Goal: Register for event/course

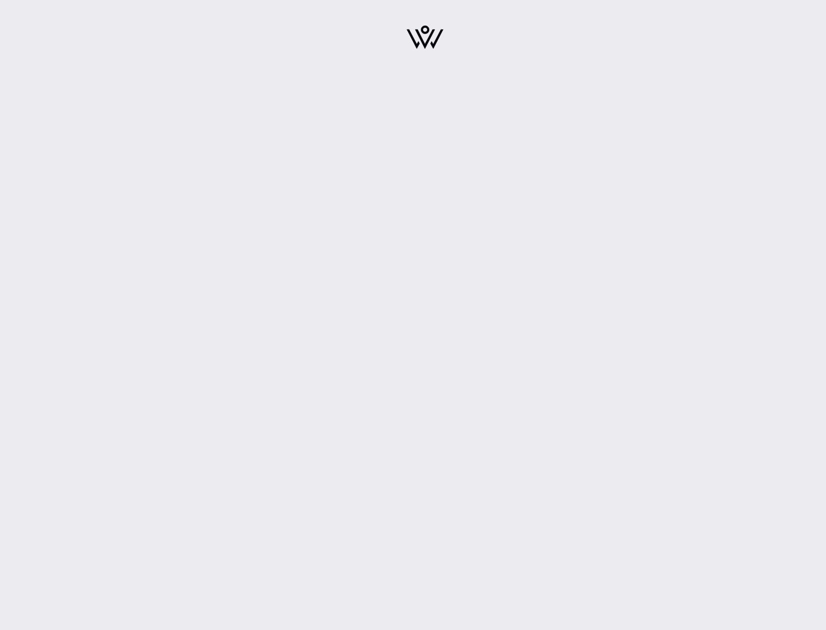
drag, startPoint x: 424, startPoint y: 174, endPoint x: 485, endPoint y: 141, distance: 69.5
click at [485, 165] on div at bounding box center [425, 315] width 802 height 630
click at [416, 45] on img at bounding box center [424, 37] width 37 height 24
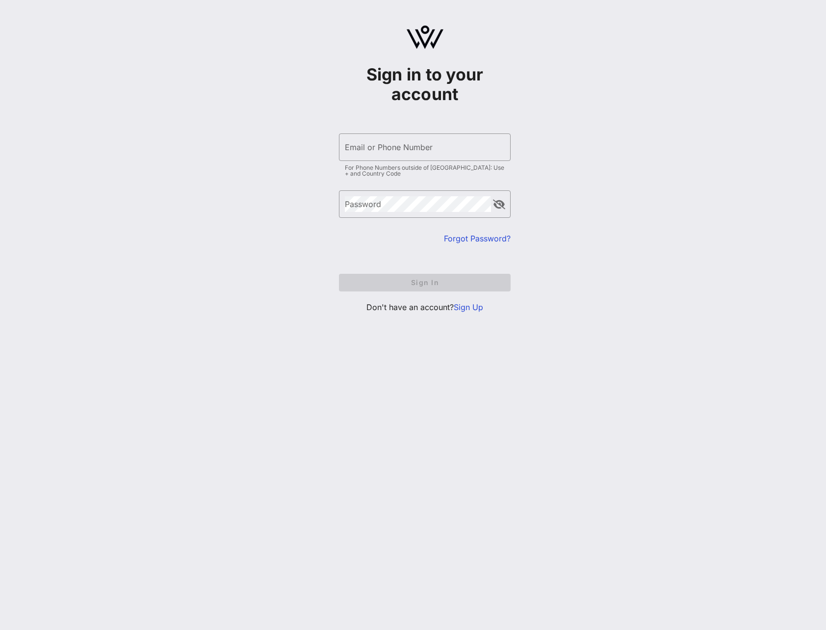
click at [474, 306] on link "Sign Up" at bounding box center [468, 307] width 29 height 10
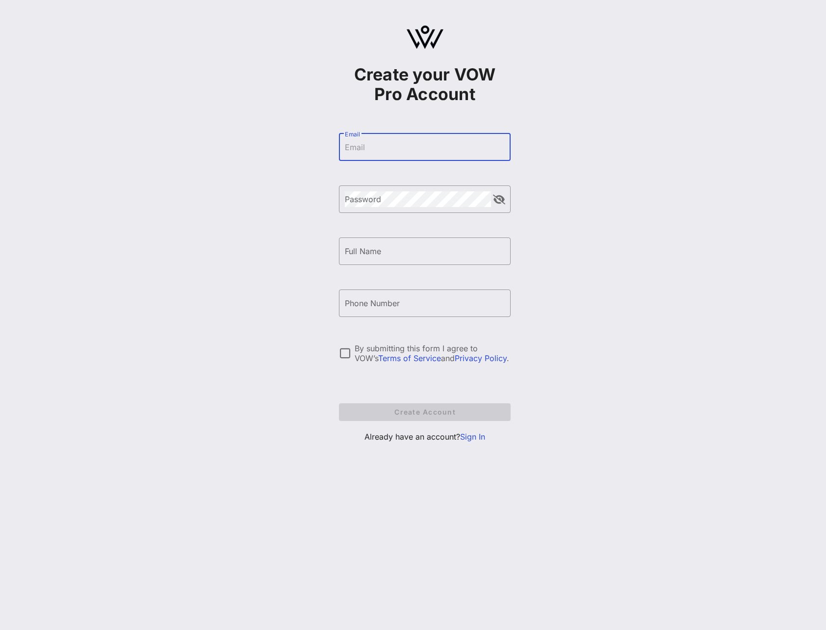
click at [361, 150] on input "Email" at bounding box center [425, 147] width 160 height 16
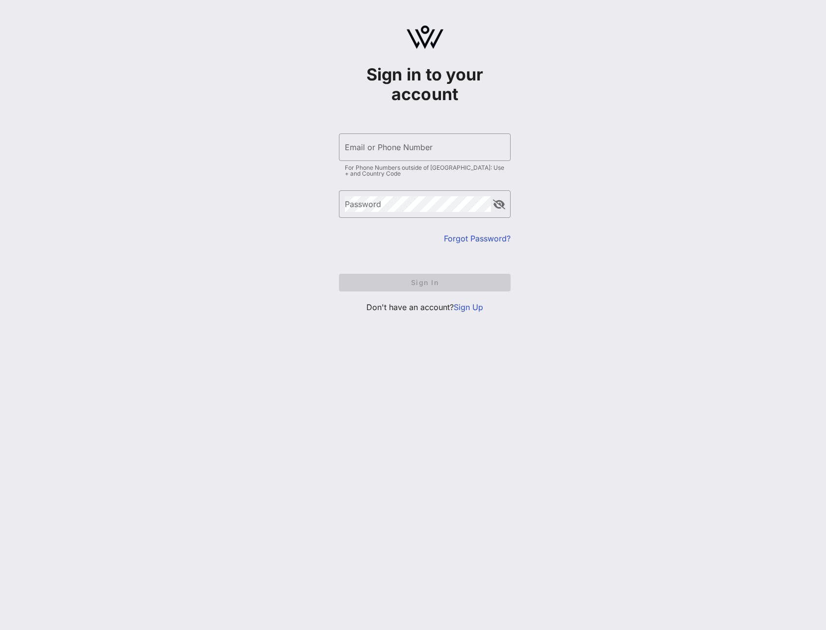
click at [468, 307] on link "Sign Up" at bounding box center [468, 307] width 29 height 10
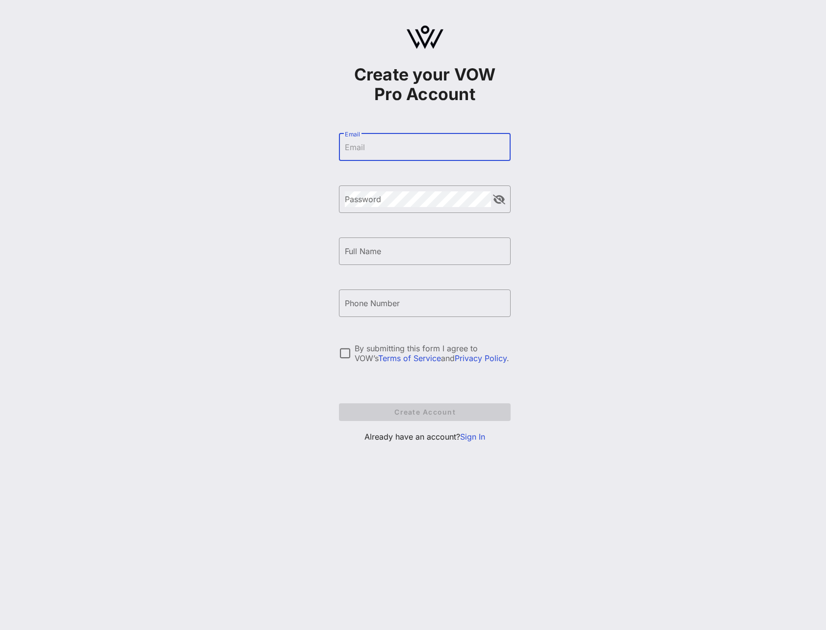
click at [404, 149] on input "Email" at bounding box center [425, 147] width 160 height 16
type input "naomi.senkeeto@bayer.com"
click at [391, 253] on input "Full Name" at bounding box center [425, 251] width 160 height 16
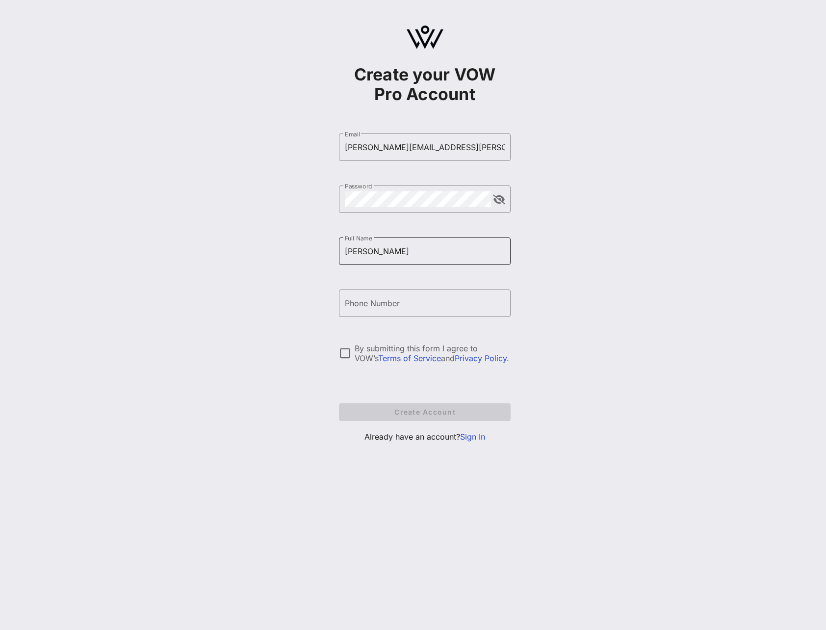
click at [391, 249] on input "Naomi" at bounding box center [425, 251] width 160 height 16
type input "Naomi Senkeeto"
type input "+12024686209"
click at [349, 350] on div at bounding box center [344, 353] width 17 height 17
click at [411, 410] on span "Create Account" at bounding box center [425, 411] width 156 height 8
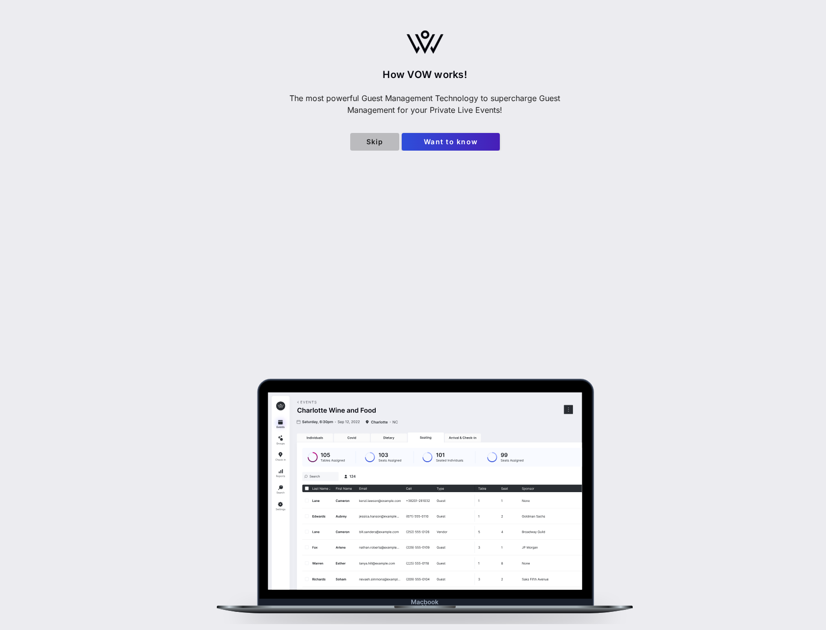
click at [372, 142] on span "Skip" at bounding box center [374, 141] width 33 height 8
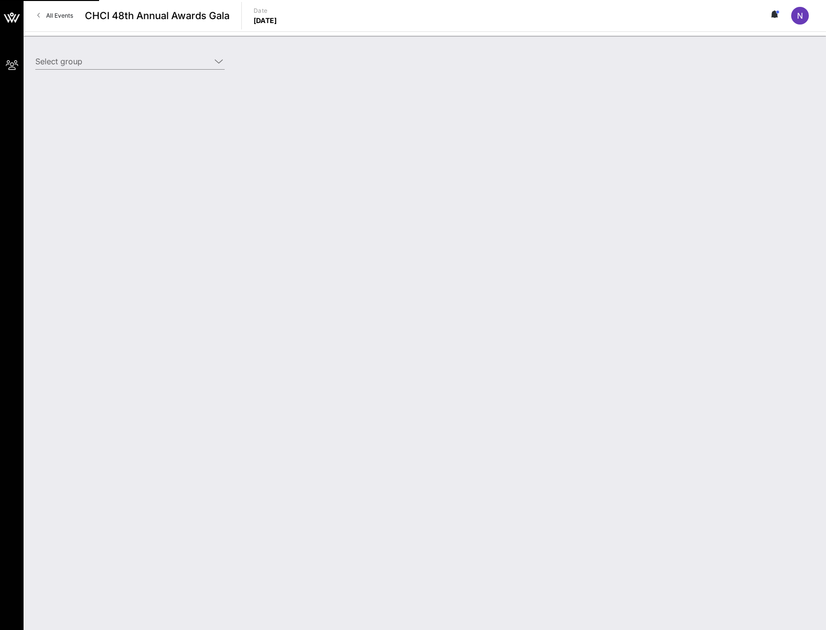
type input "Bayer (Bayer) [Naomi Senkeeto, naomi.senkeeto@bayer.com]"
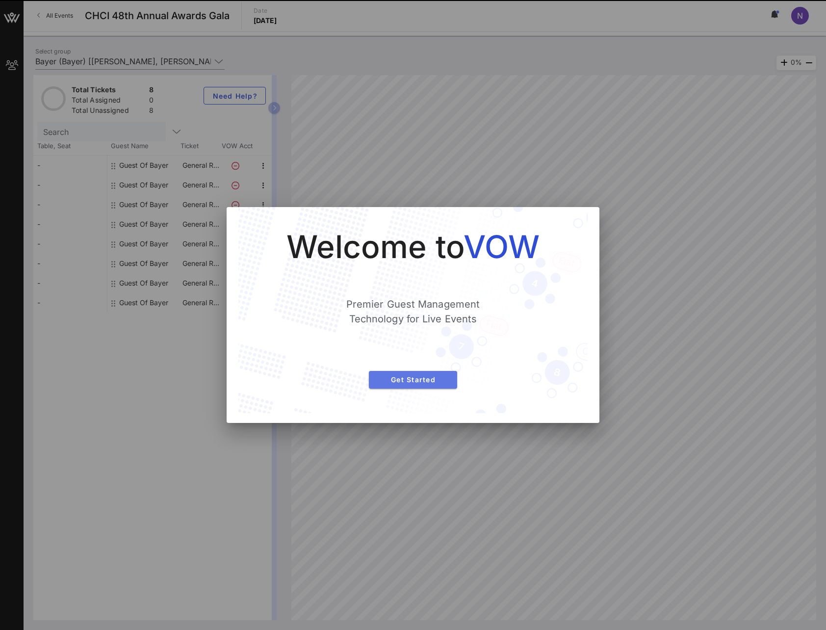
click at [407, 379] on span "Get Started" at bounding box center [413, 379] width 73 height 8
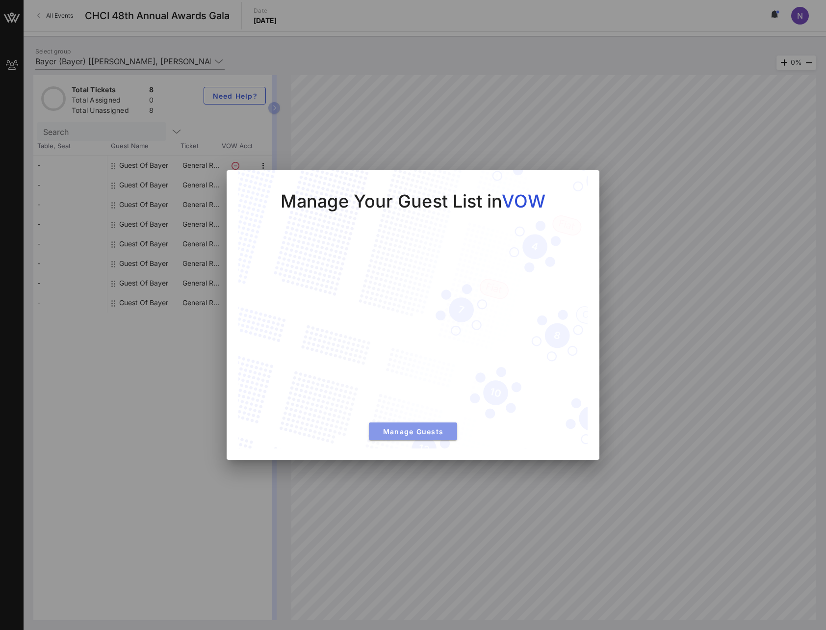
click at [412, 431] on span "Manage Guests" at bounding box center [413, 431] width 73 height 8
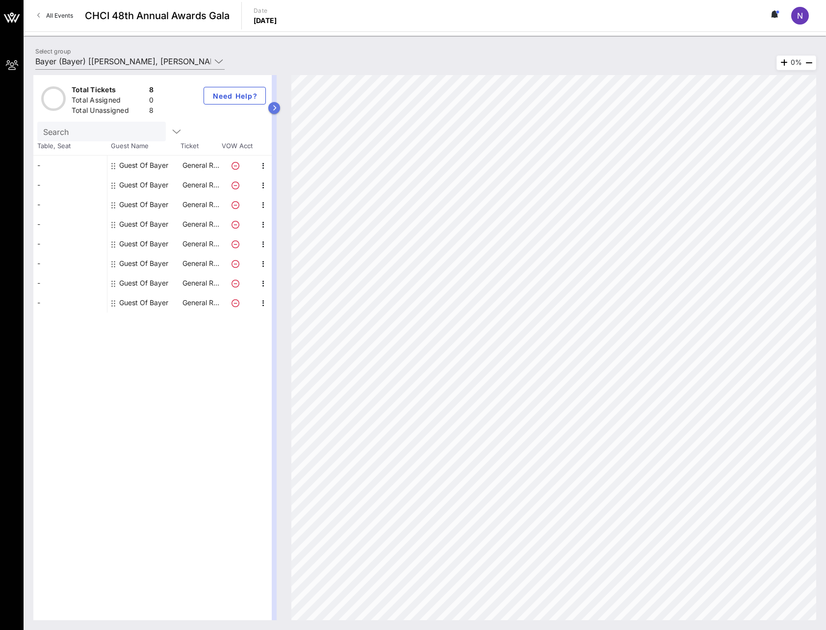
click at [277, 108] on button "button" at bounding box center [274, 108] width 12 height 12
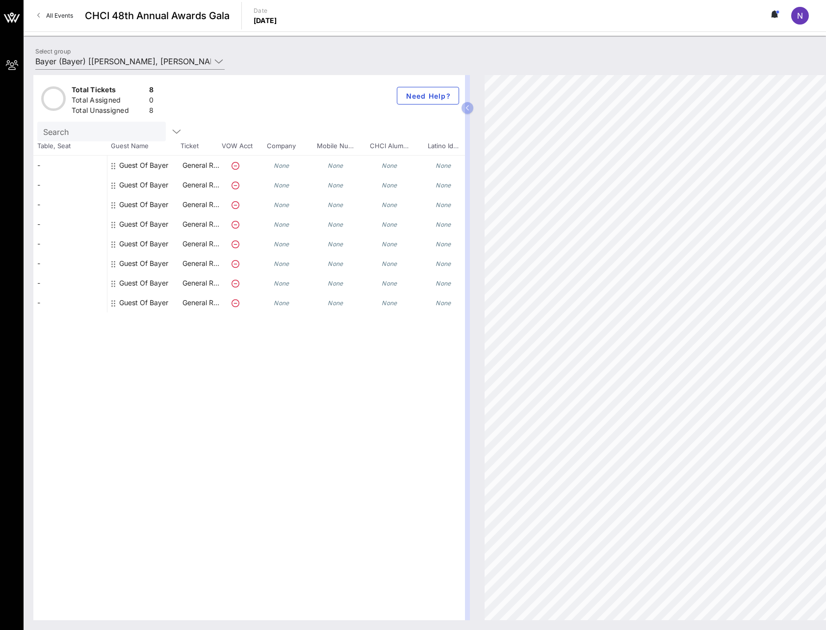
click at [135, 166] on div "Guest Of Bayer" at bounding box center [143, 165] width 49 height 20
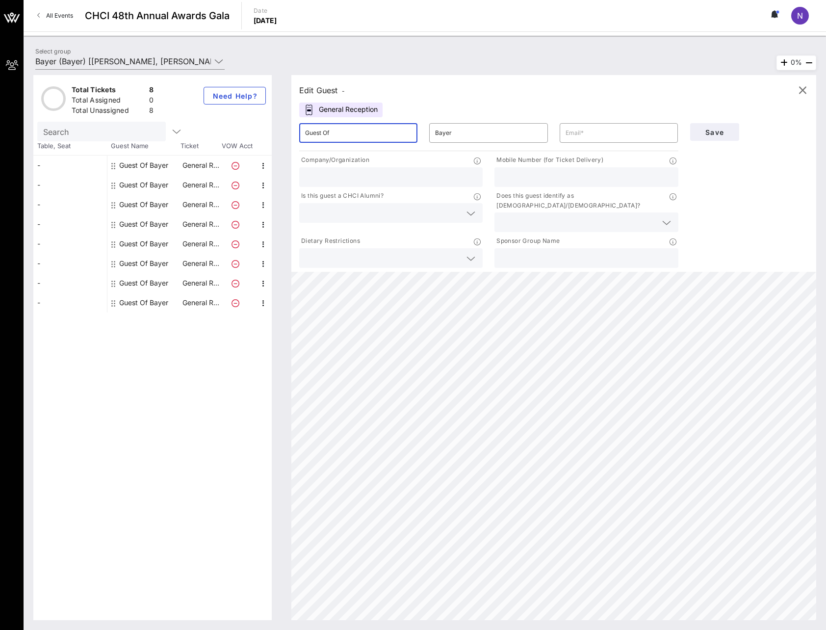
click at [356, 134] on input "Guest Of" at bounding box center [358, 133] width 106 height 16
click at [582, 133] on input "text" at bounding box center [618, 133] width 106 height 16
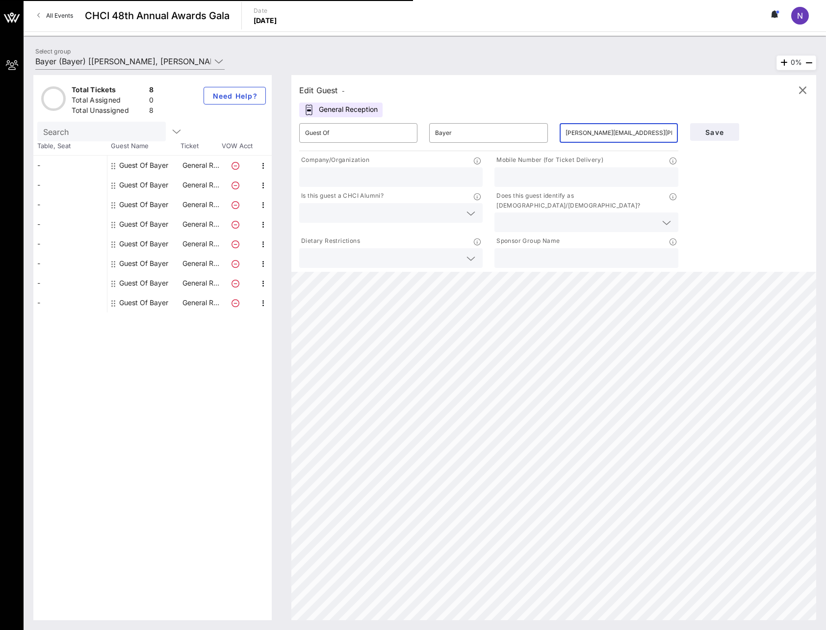
type input "erick.lutt@bayer.com"
click at [454, 178] on input "text" at bounding box center [391, 177] width 172 height 13
type input "Bayer"
click at [473, 216] on icon at bounding box center [470, 213] width 9 height 12
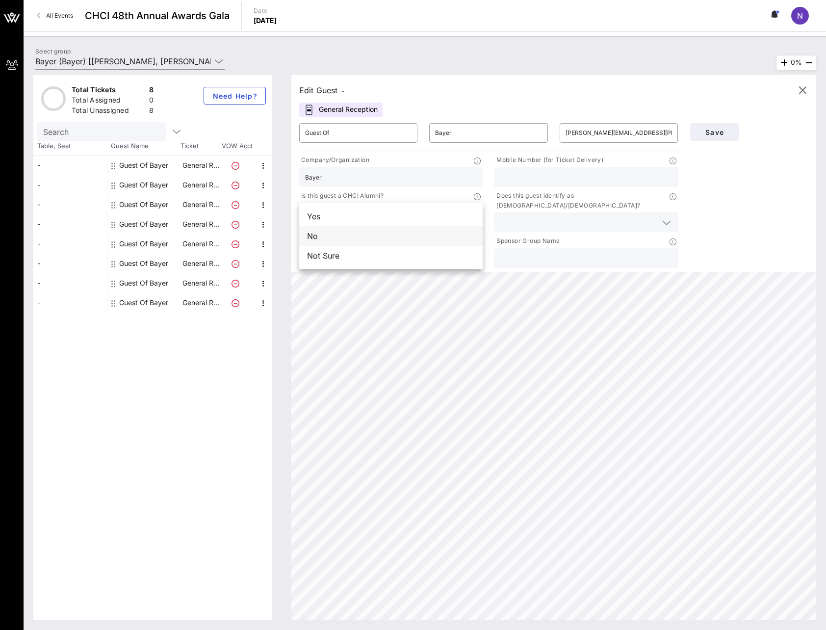
click at [380, 237] on div "No" at bounding box center [390, 236] width 183 height 20
click at [469, 253] on icon at bounding box center [470, 259] width 9 height 12
click at [599, 178] on input "text" at bounding box center [586, 177] width 172 height 13
drag, startPoint x: 542, startPoint y: 184, endPoint x: 542, endPoint y: 178, distance: 5.4
click at [542, 184] on div at bounding box center [586, 177] width 172 height 20
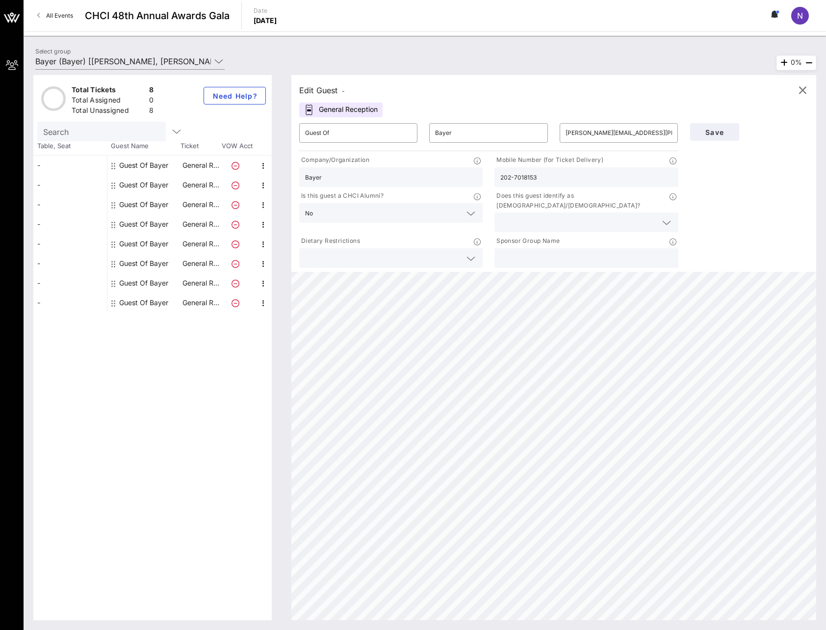
type input "202-7018153"
click at [666, 217] on icon at bounding box center [666, 223] width 9 height 12
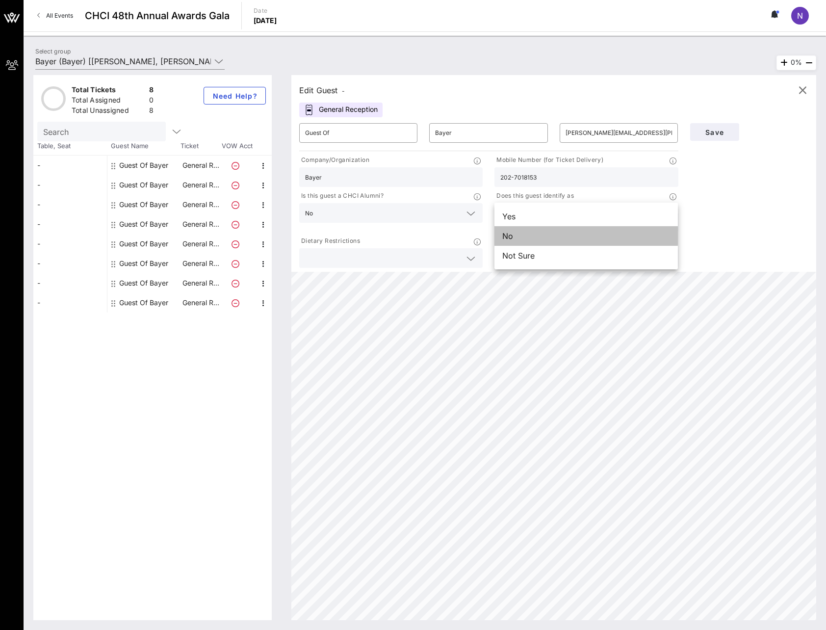
click at [613, 236] on div "No" at bounding box center [585, 236] width 183 height 20
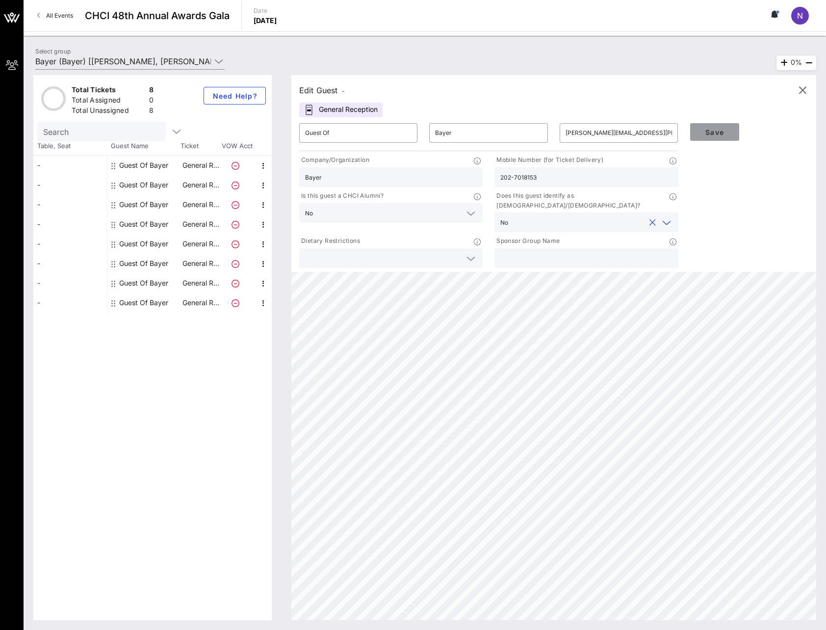
click at [719, 124] on button "Save" at bounding box center [714, 132] width 49 height 18
